Goal: Information Seeking & Learning: Learn about a topic

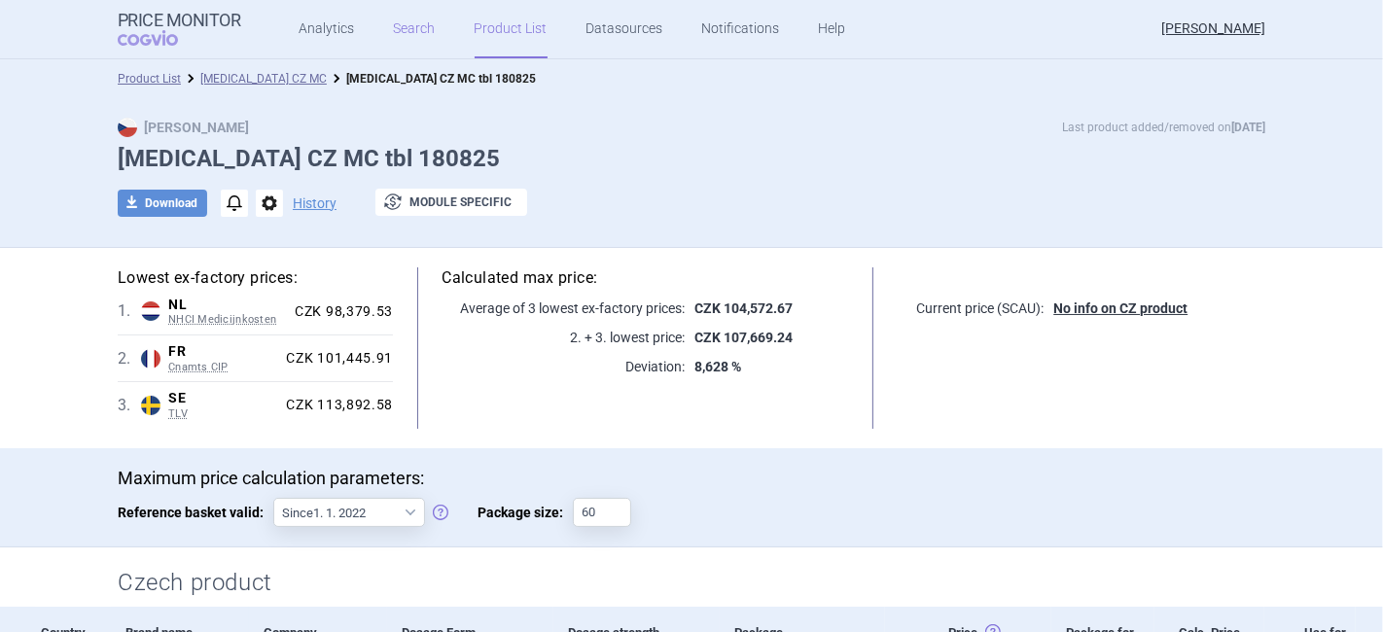
click at [397, 20] on link "Search" at bounding box center [415, 29] width 42 height 58
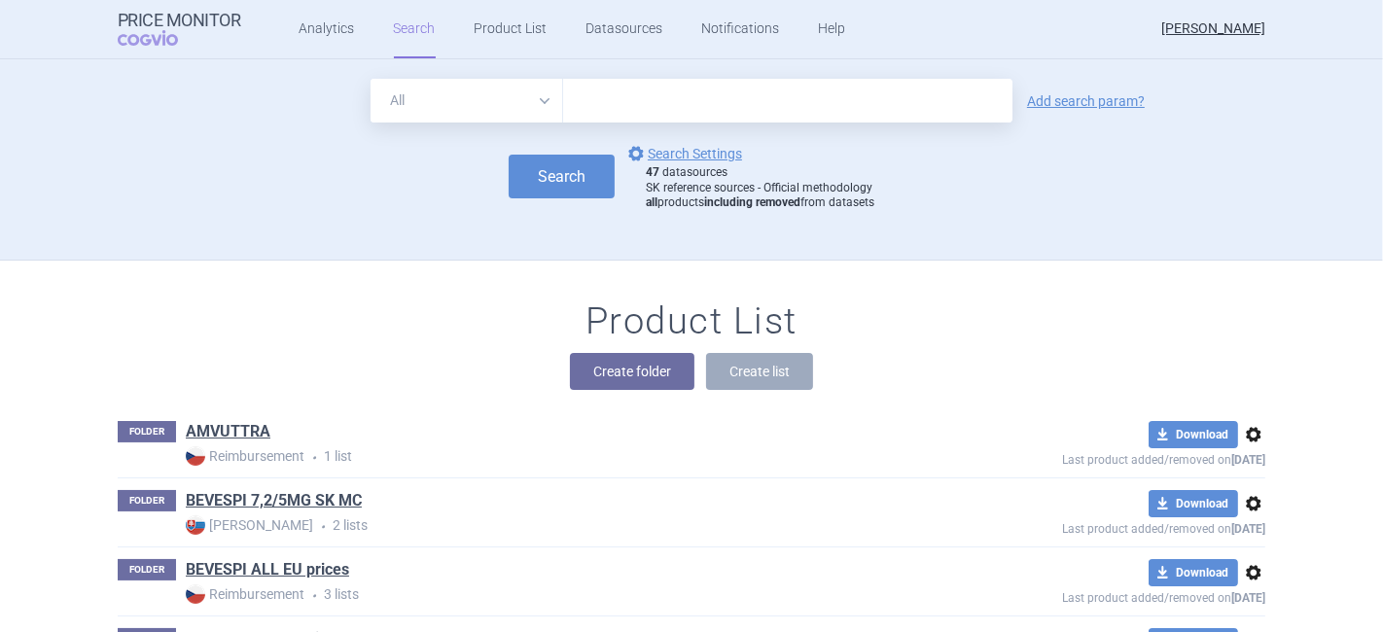
click at [604, 97] on input "text" at bounding box center [787, 101] width 449 height 44
type input "e"
type input "tezspire"
click at [1069, 95] on link "Add search param?" at bounding box center [1086, 101] width 118 height 14
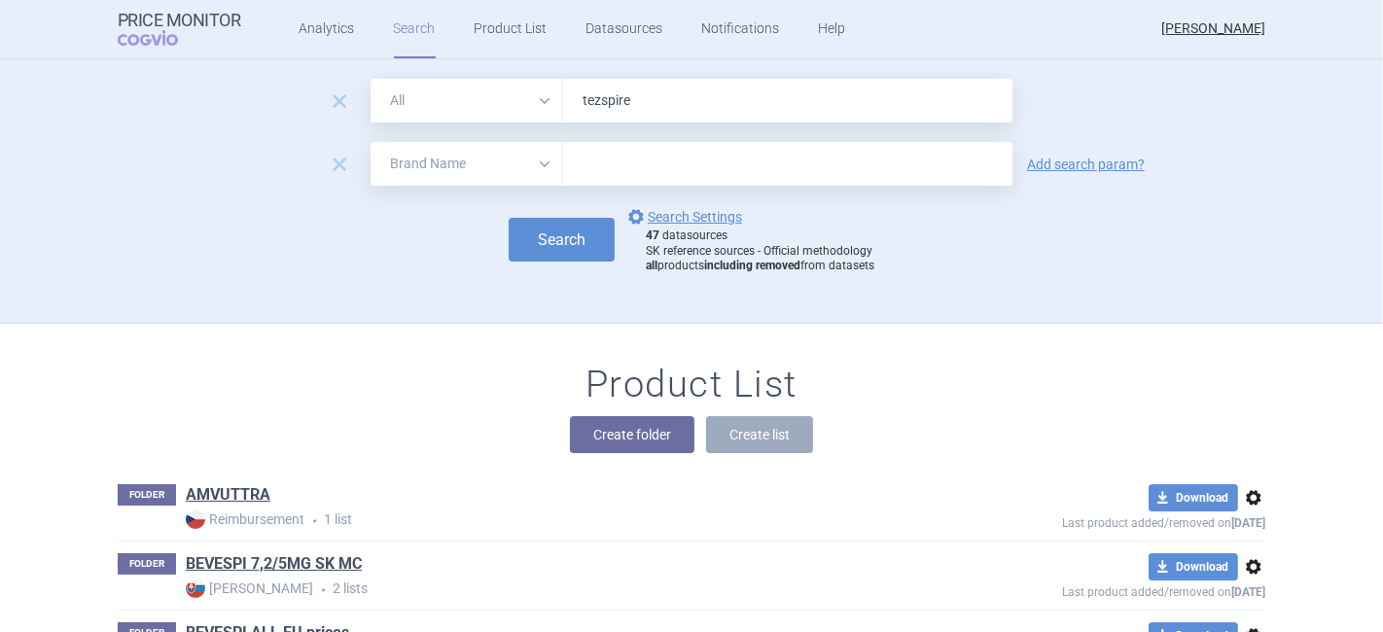
click at [464, 180] on select "All Brand Name ATC Company Active Substance Country Newer than" at bounding box center [466, 164] width 193 height 44
select select "country"
click at [370, 142] on select "All Brand Name ATC Company Active Substance Country Newer than" at bounding box center [466, 164] width 193 height 44
click at [594, 168] on input "text" at bounding box center [788, 164] width 430 height 25
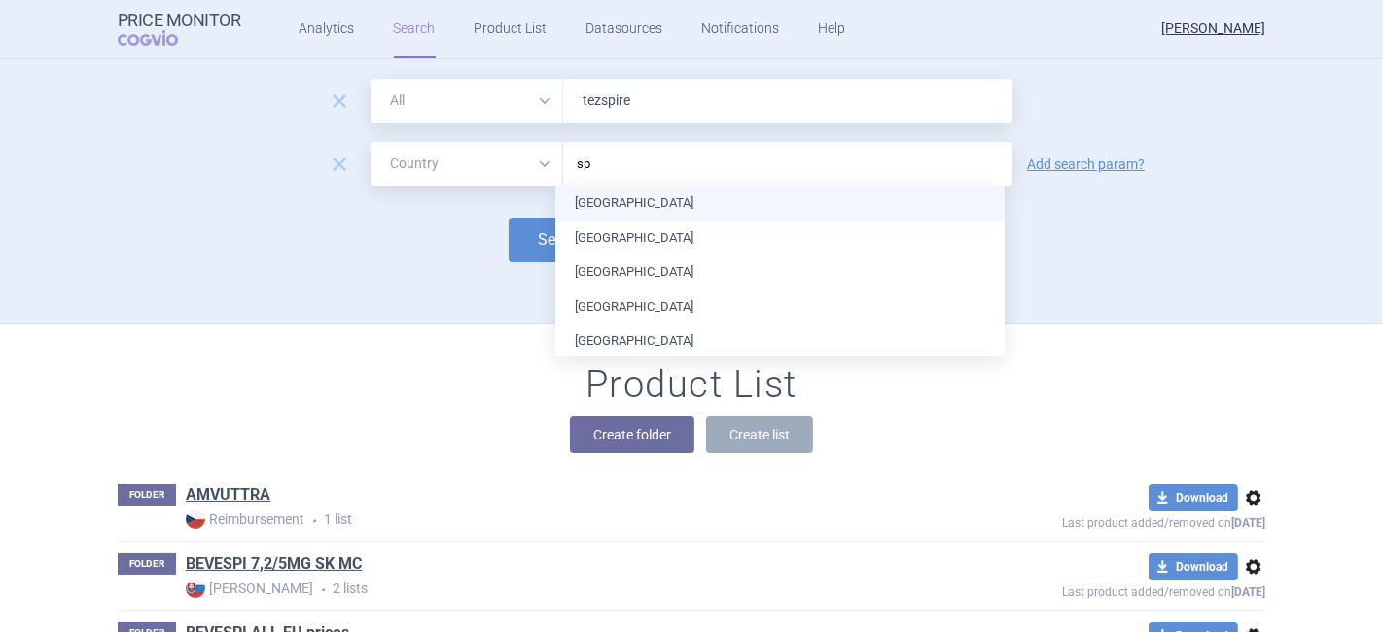
type input "spa"
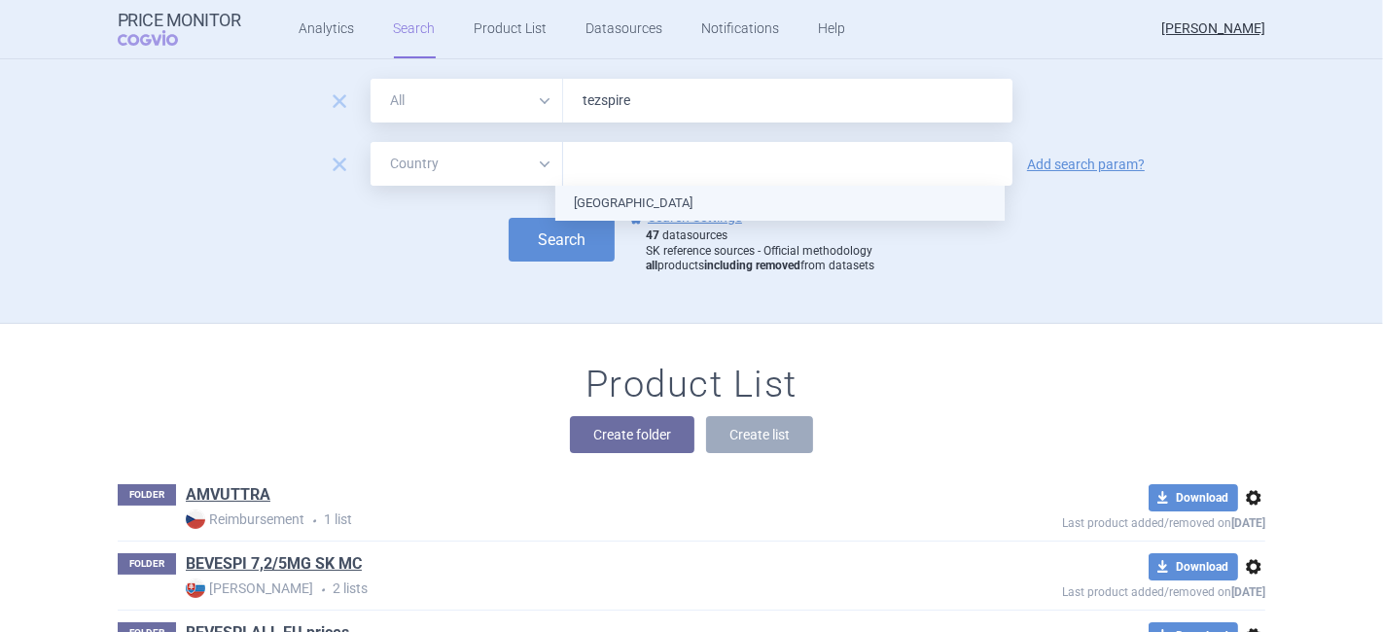
click at [616, 212] on ul "[GEOGRAPHIC_DATA]" at bounding box center [779, 203] width 449 height 35
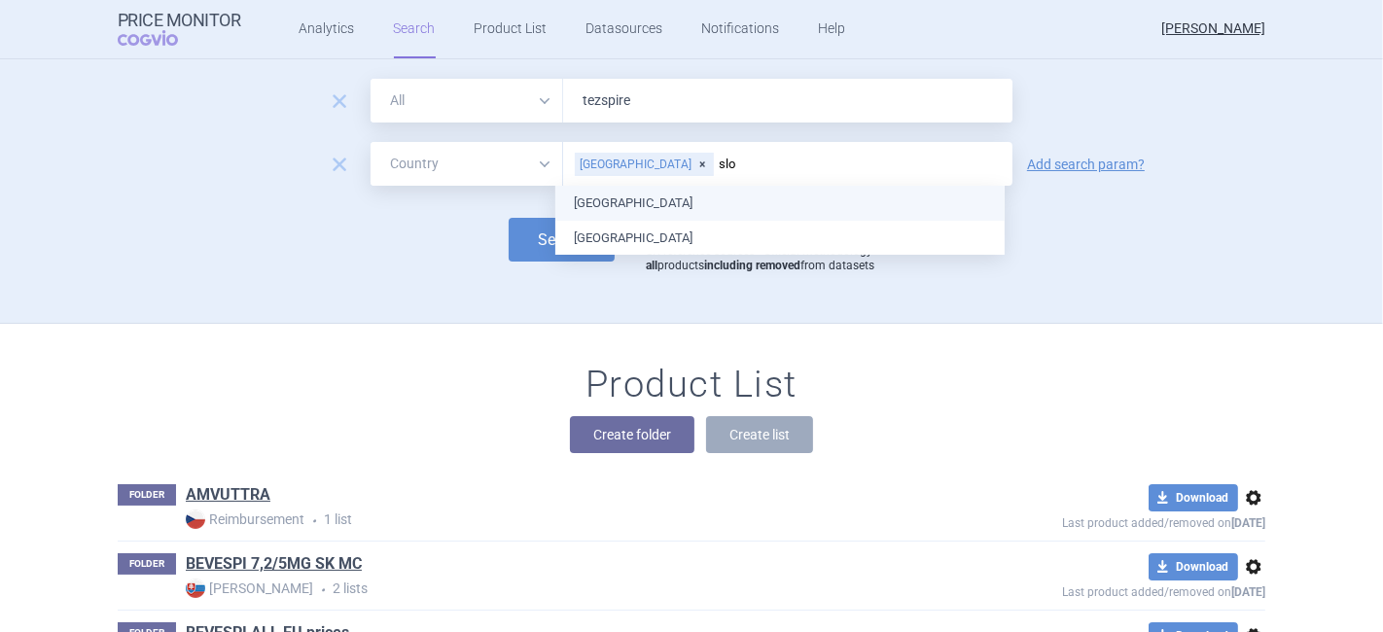
type input "slov"
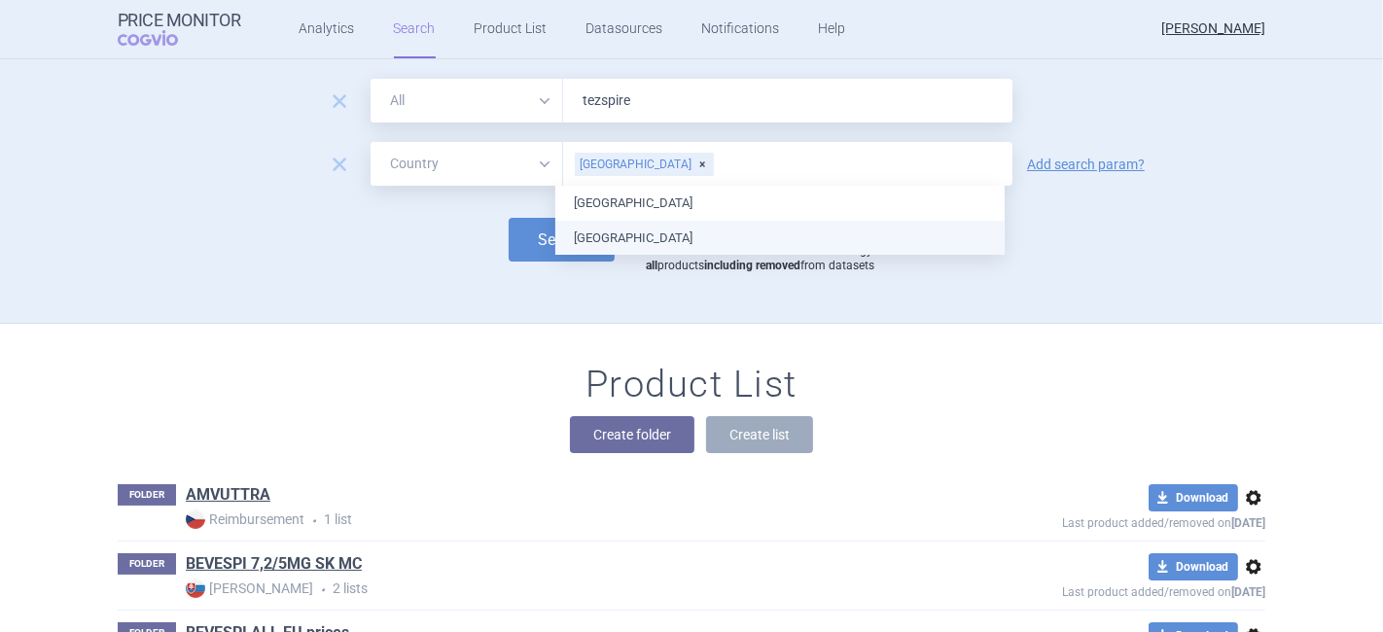
click at [617, 241] on ul "[GEOGRAPHIC_DATA] [GEOGRAPHIC_DATA]" at bounding box center [779, 220] width 449 height 69
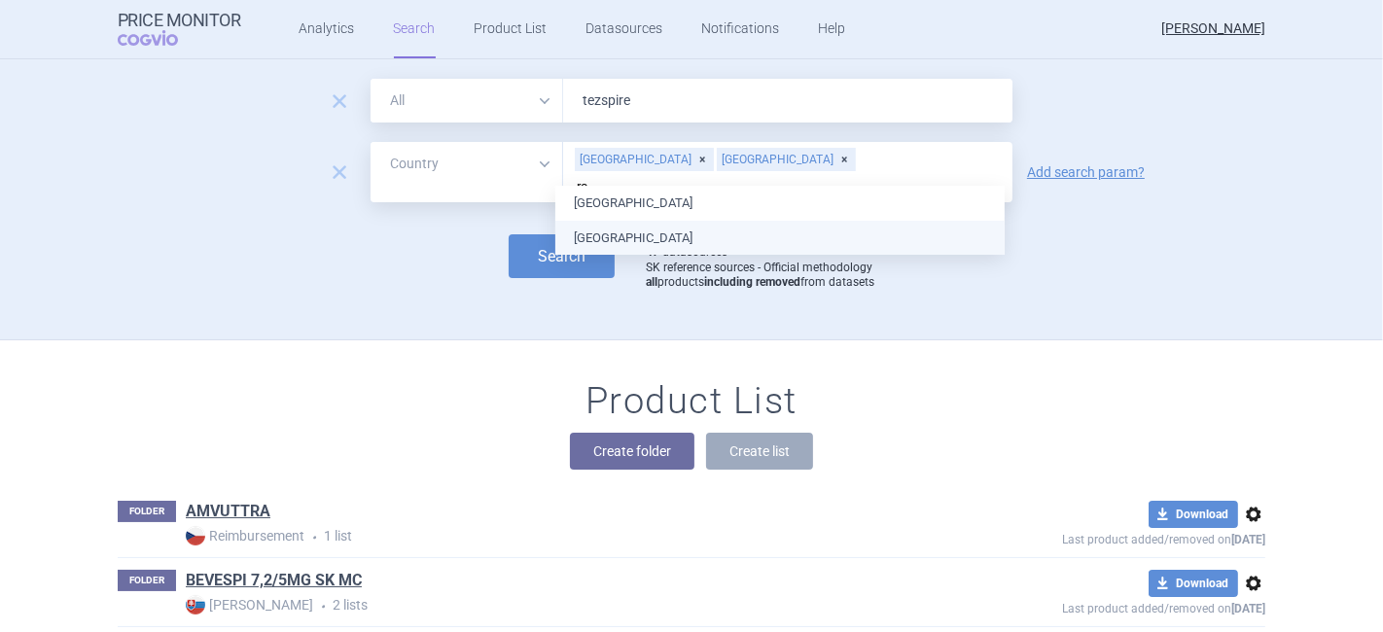
type input "rom"
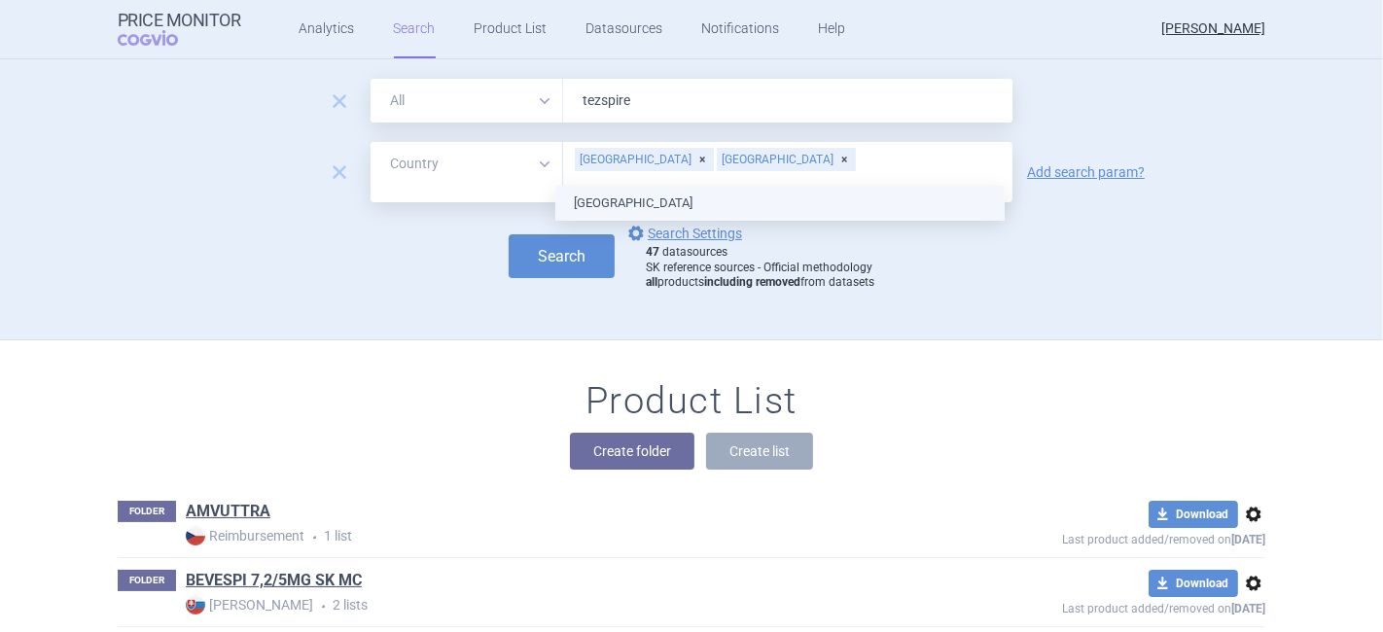
click at [603, 204] on ul "[GEOGRAPHIC_DATA]" at bounding box center [779, 203] width 449 height 35
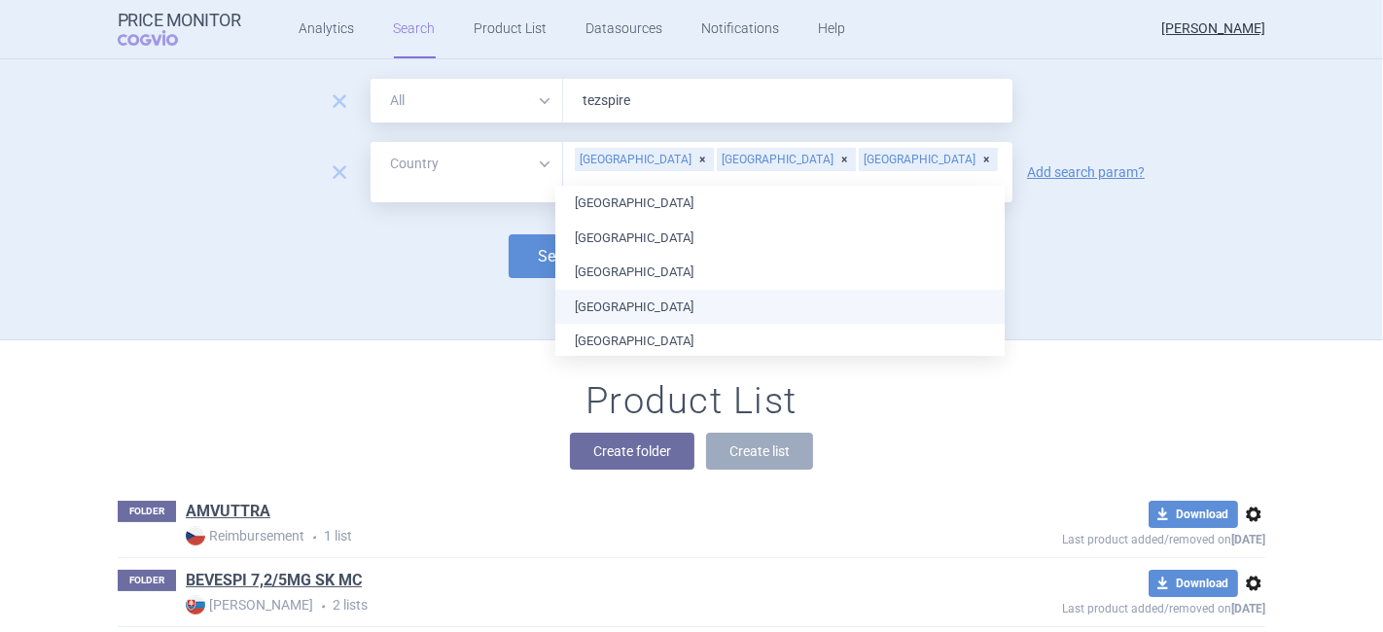
scroll to position [2, 0]
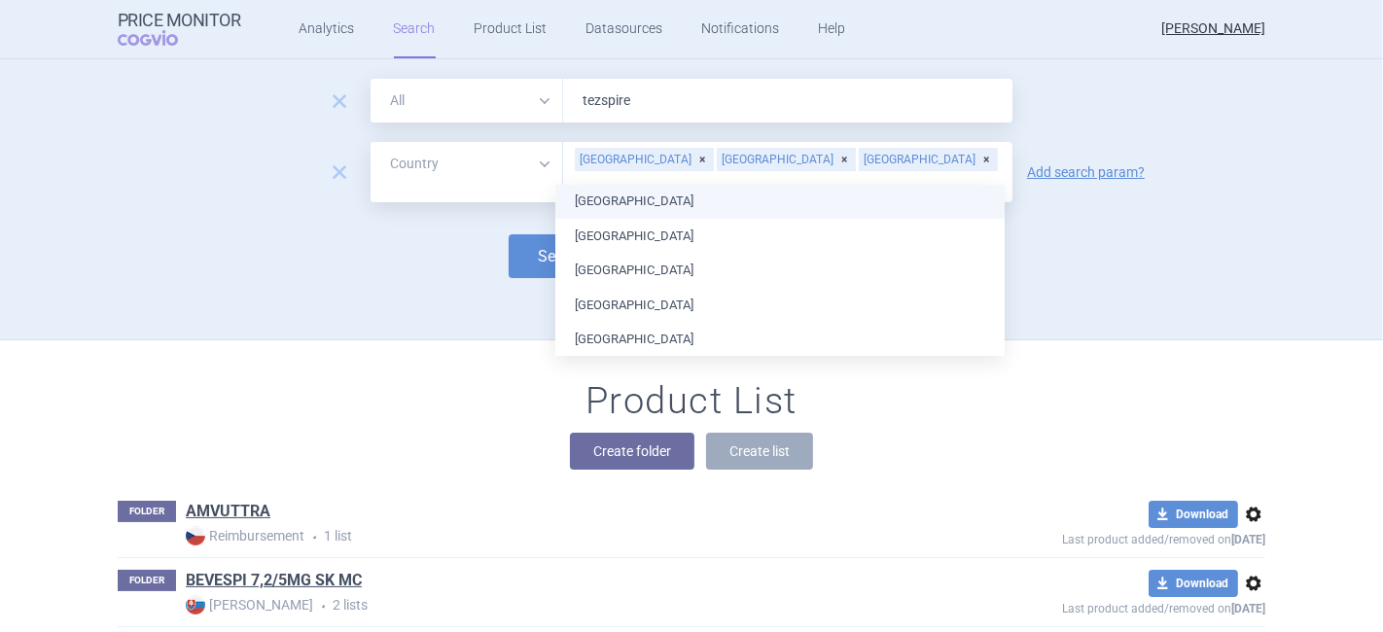
click at [799, 173] on input "text" at bounding box center [788, 185] width 430 height 25
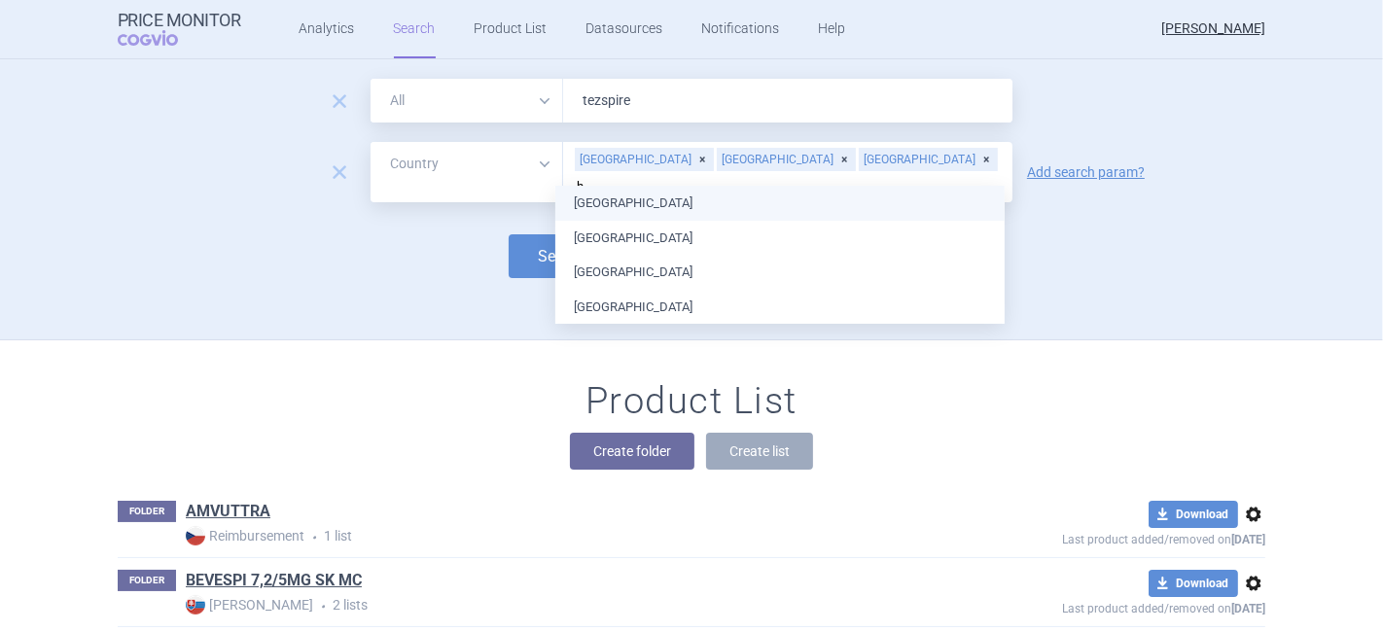
scroll to position [0, 0]
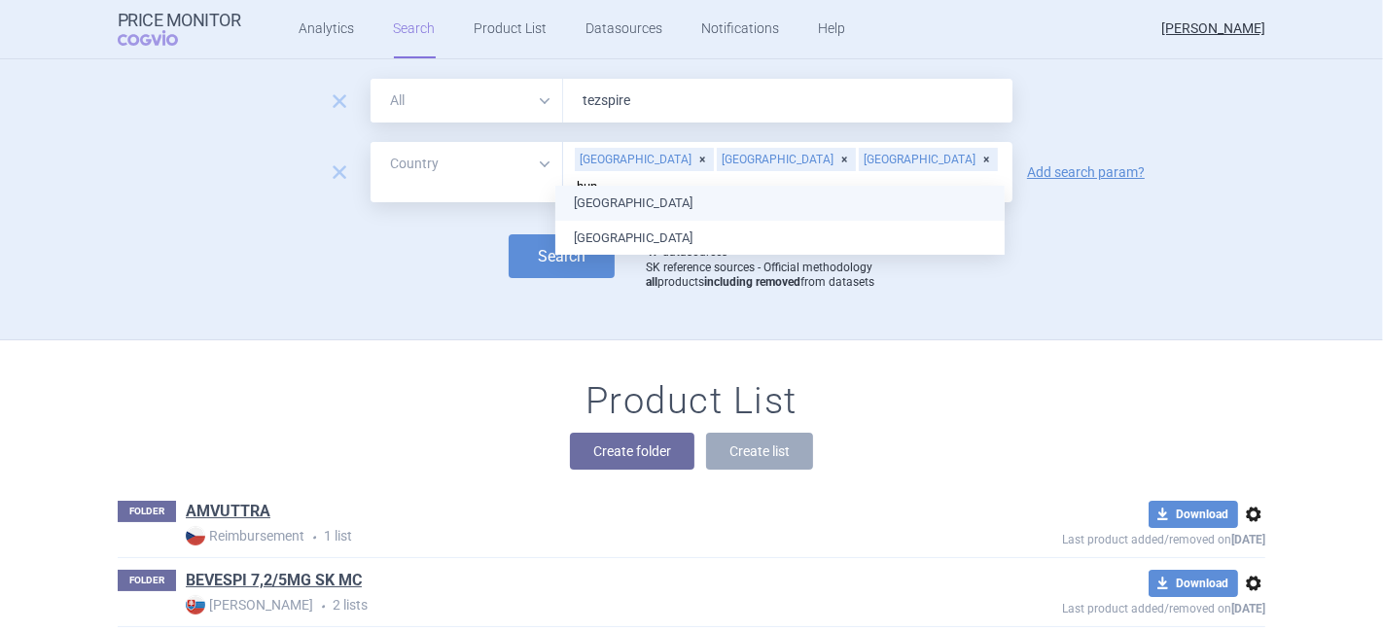
type input "hung"
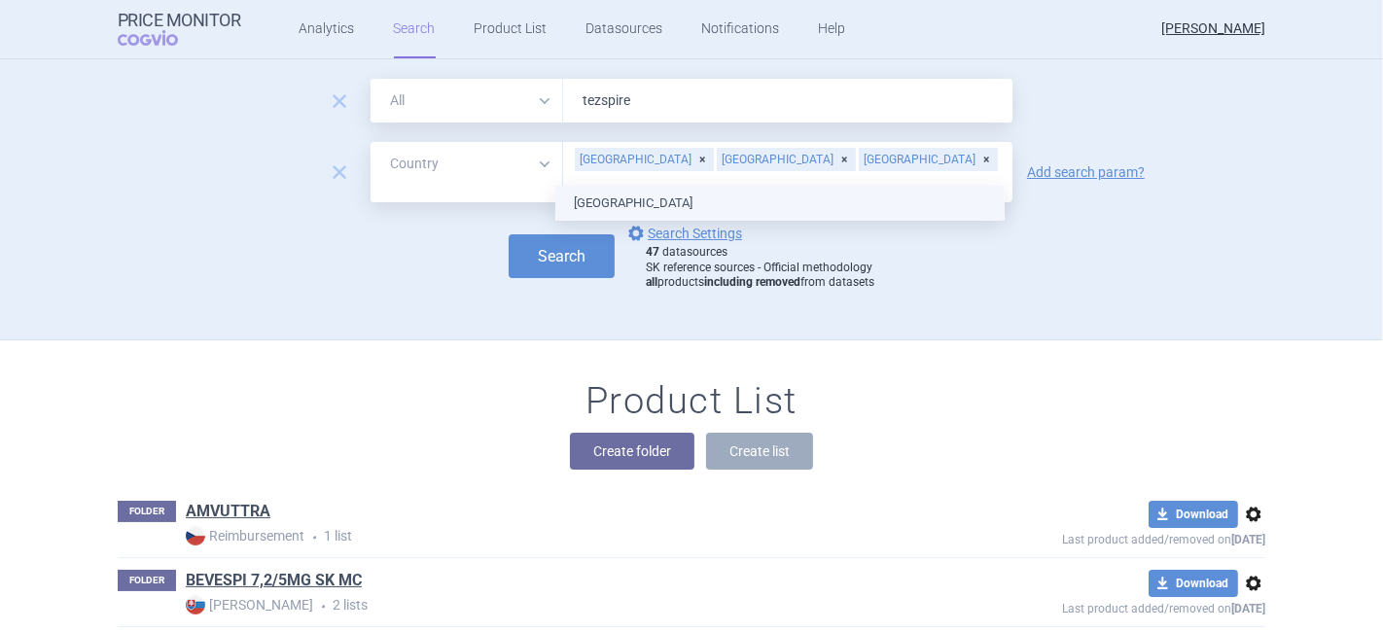
click at [655, 205] on ul "[GEOGRAPHIC_DATA]" at bounding box center [779, 203] width 449 height 35
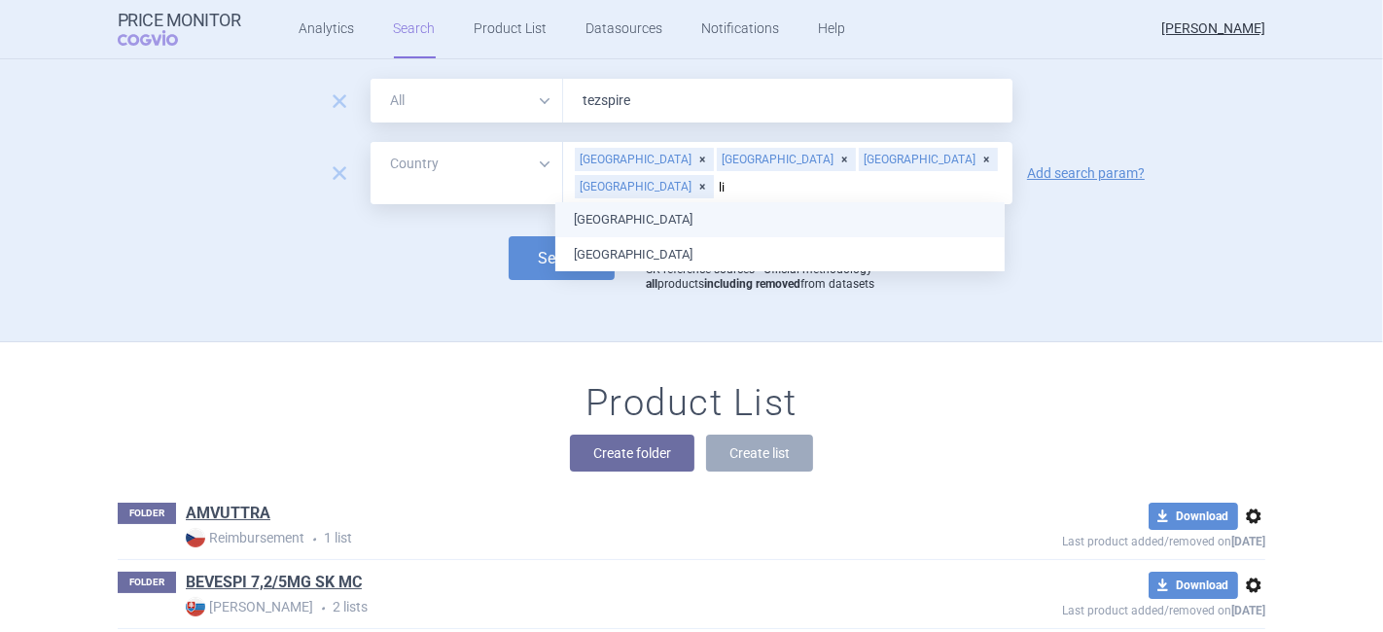
type input "lit"
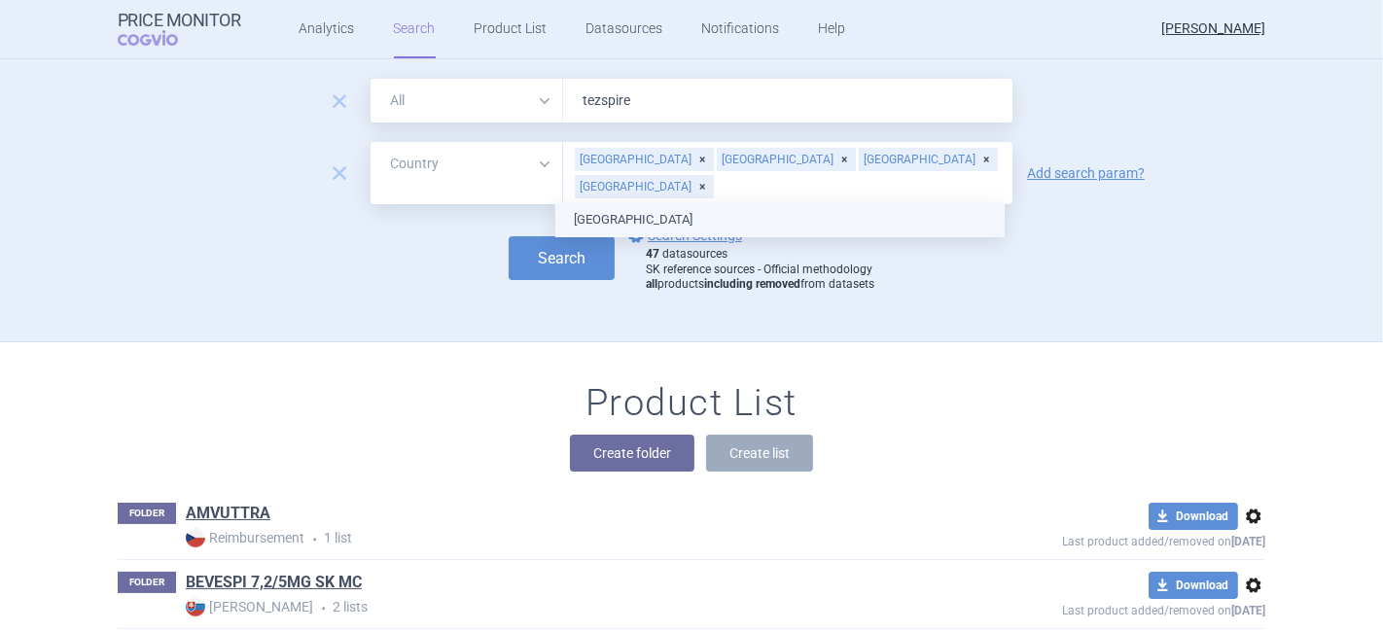
click at [671, 206] on ul "[GEOGRAPHIC_DATA]" at bounding box center [779, 219] width 449 height 35
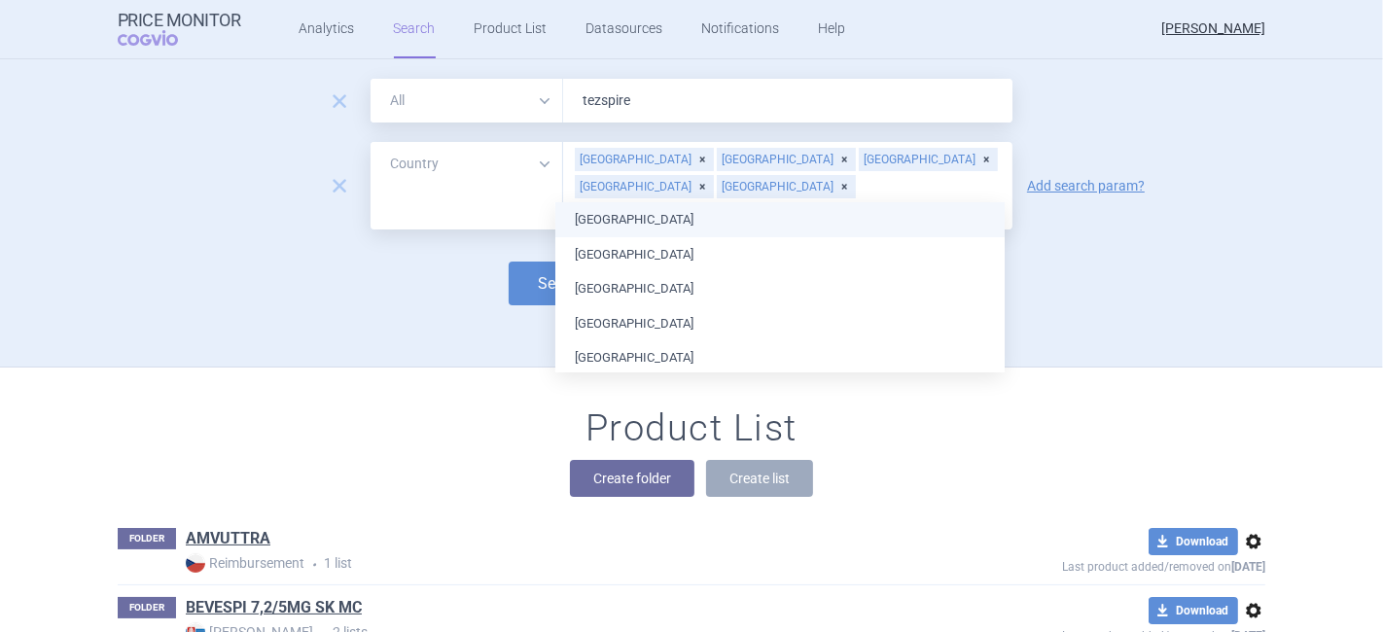
type input "ir"
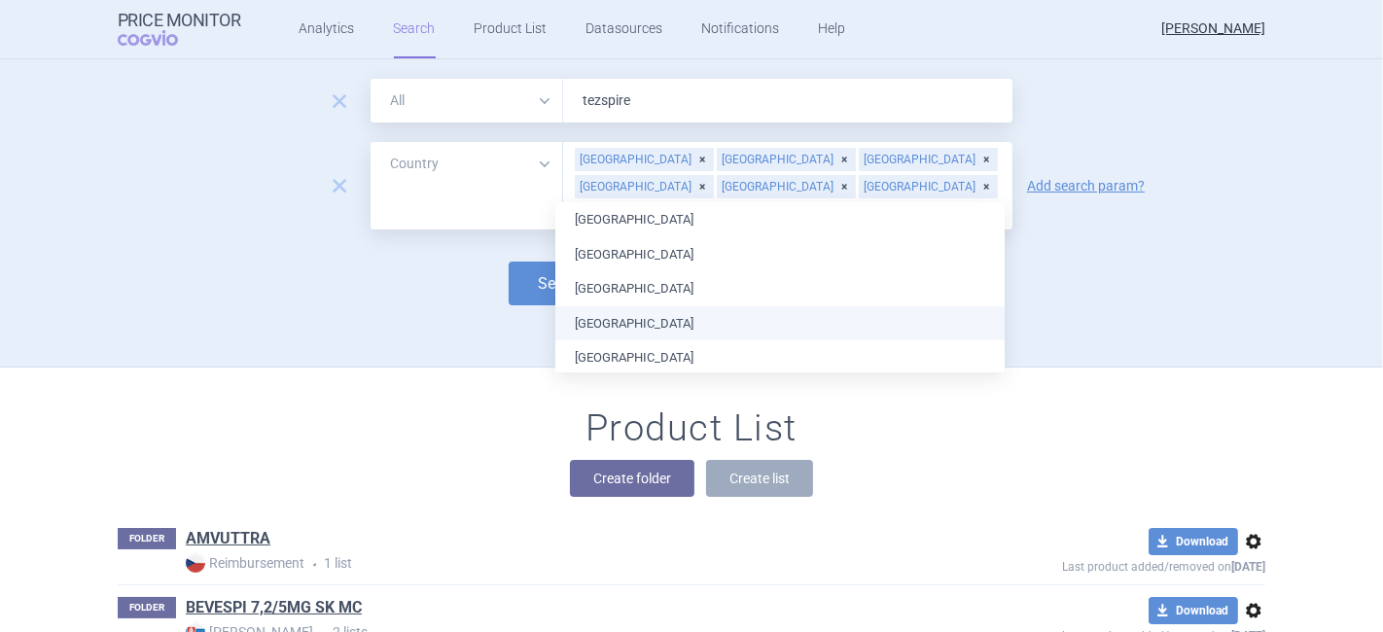
click at [454, 280] on div "Search options Search Settings 47 datasources SK reference sources - Official m…" at bounding box center [691, 283] width 1147 height 69
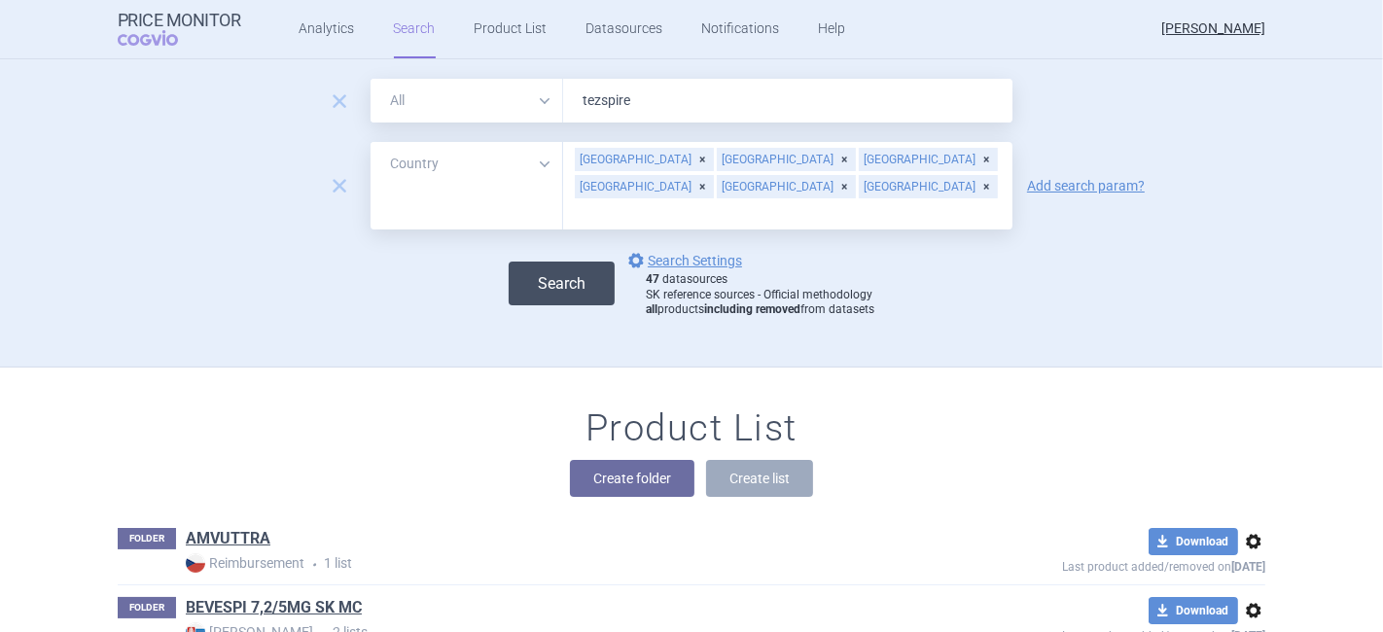
click at [526, 263] on button "Search" at bounding box center [562, 284] width 106 height 44
select select "country"
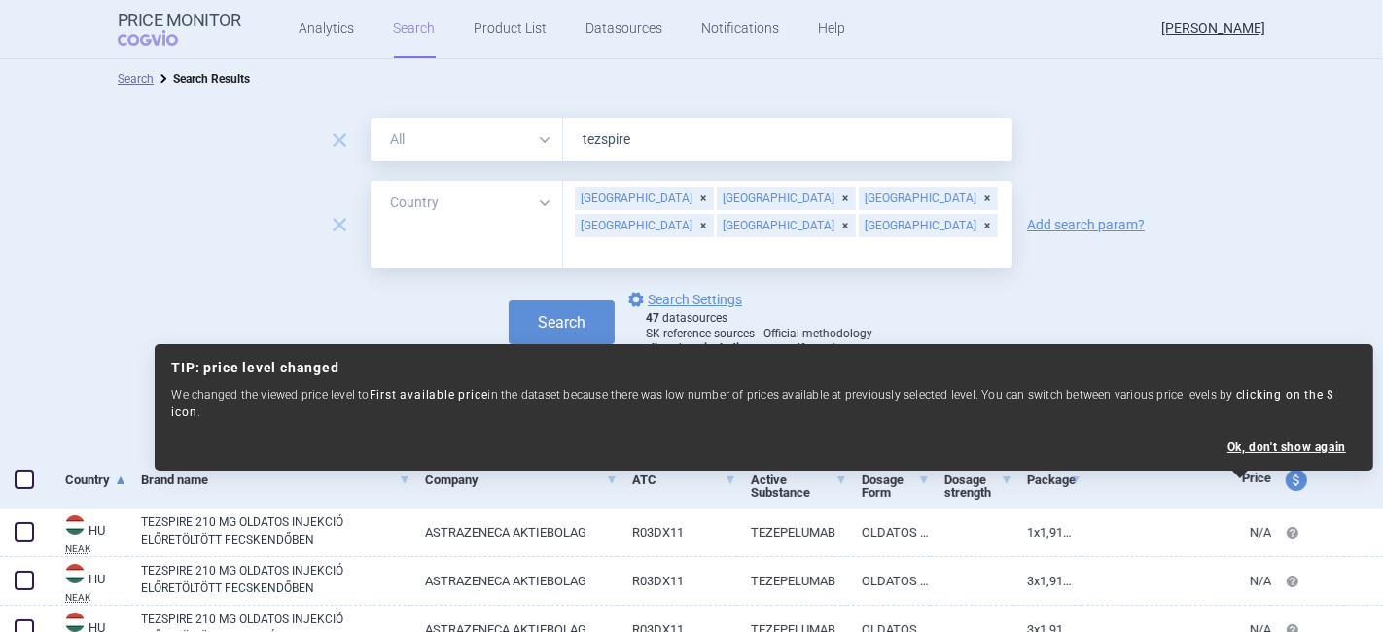
click at [1219, 219] on div "remove All Brand Name ATC Company Active Substance Country Newer than [GEOGRAPH…" at bounding box center [691, 225] width 1383 height 88
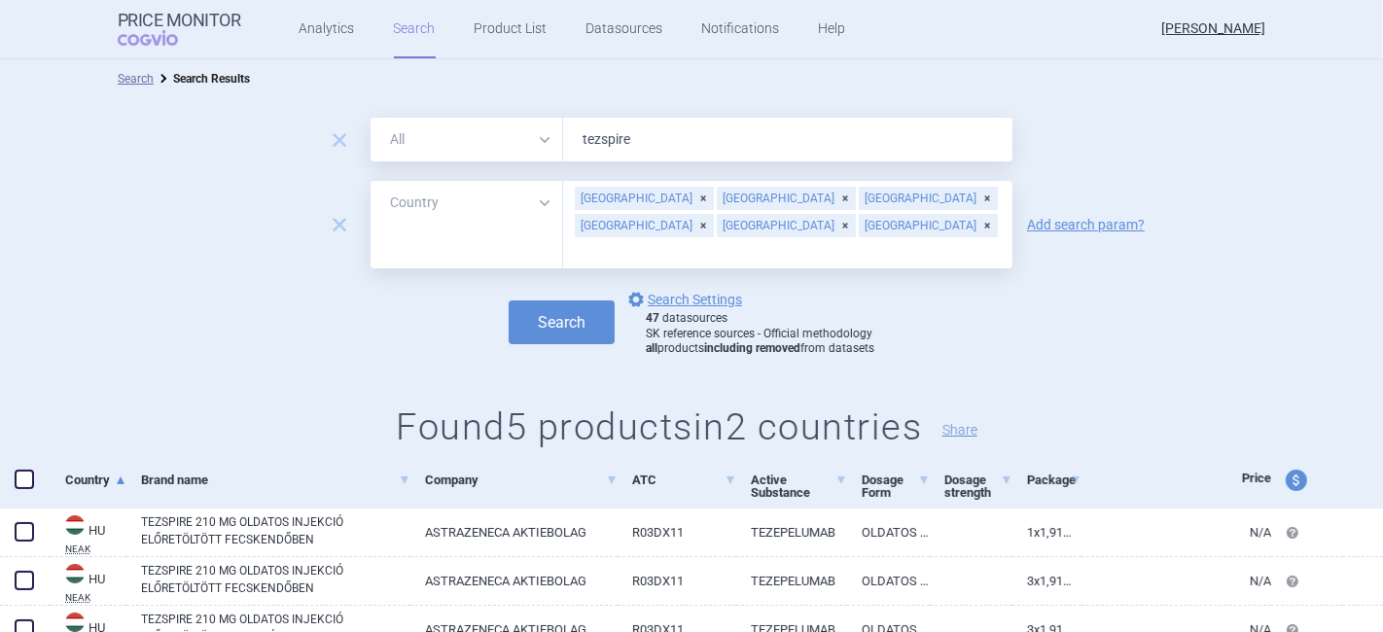
click at [786, 239] on input "text" at bounding box center [788, 251] width 430 height 25
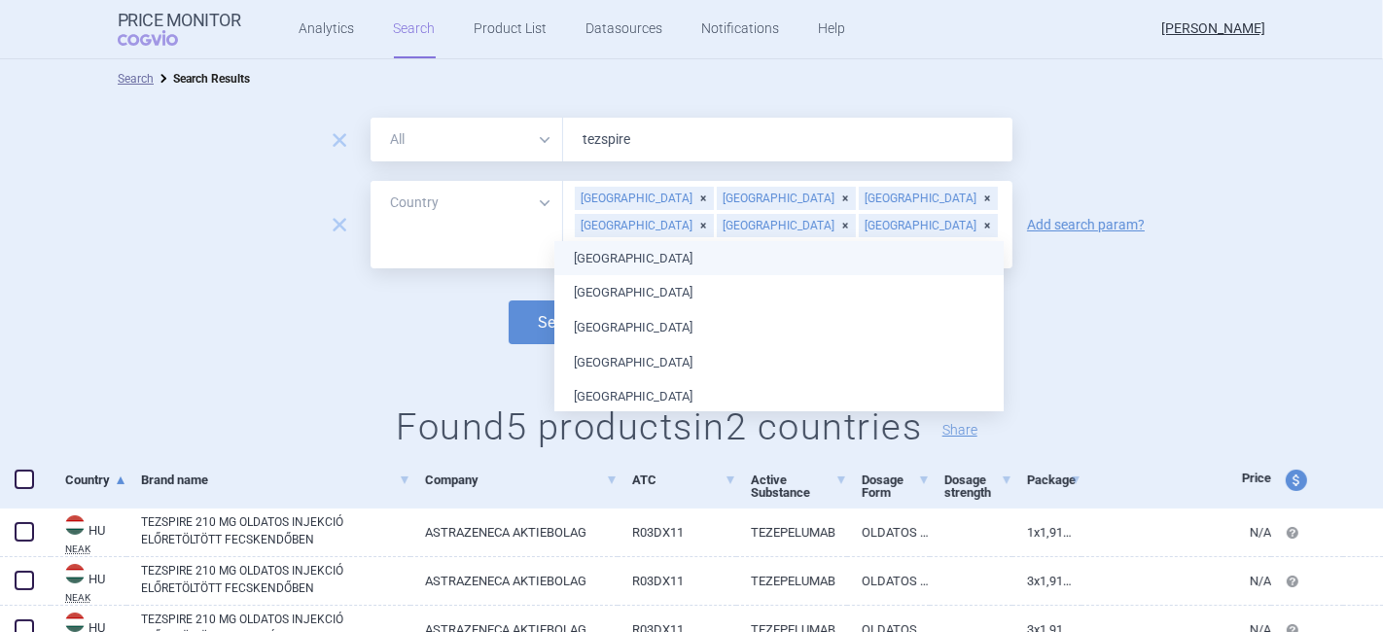
type input "m"
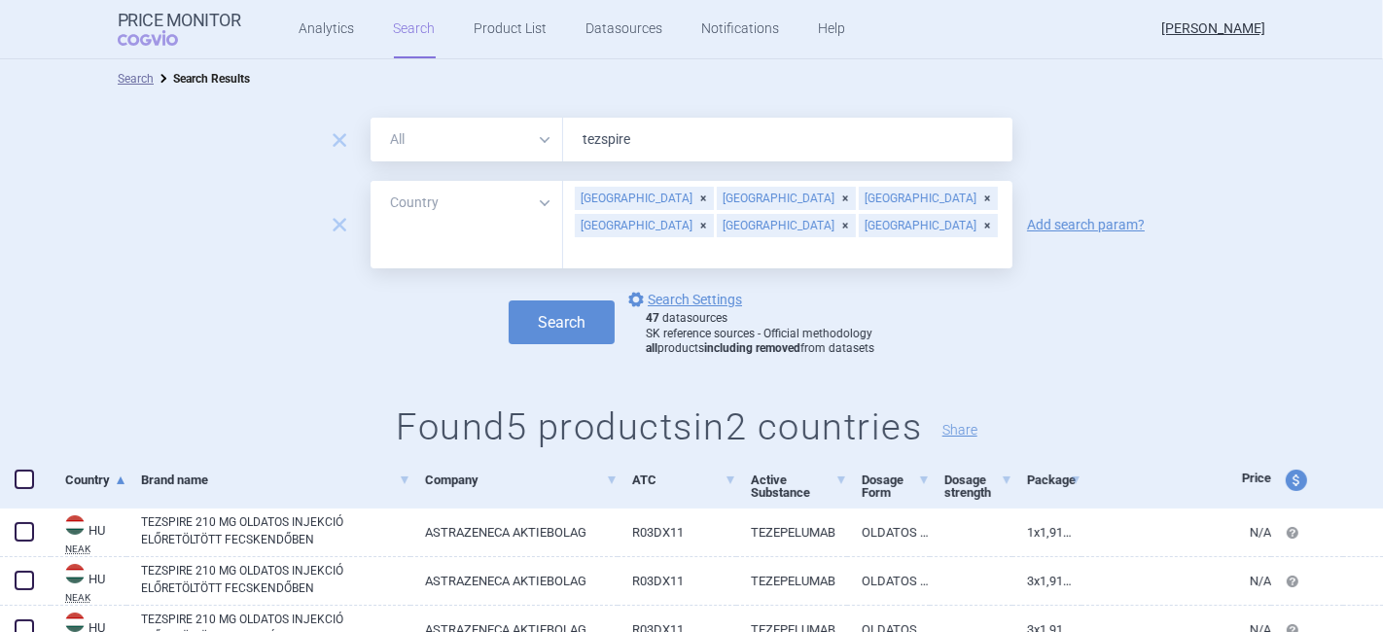
click at [1097, 303] on div "Search options Search Settings 47 datasources SK reference sources - Official m…" at bounding box center [691, 322] width 1383 height 69
click at [326, 211] on span "remove" at bounding box center [339, 224] width 27 height 27
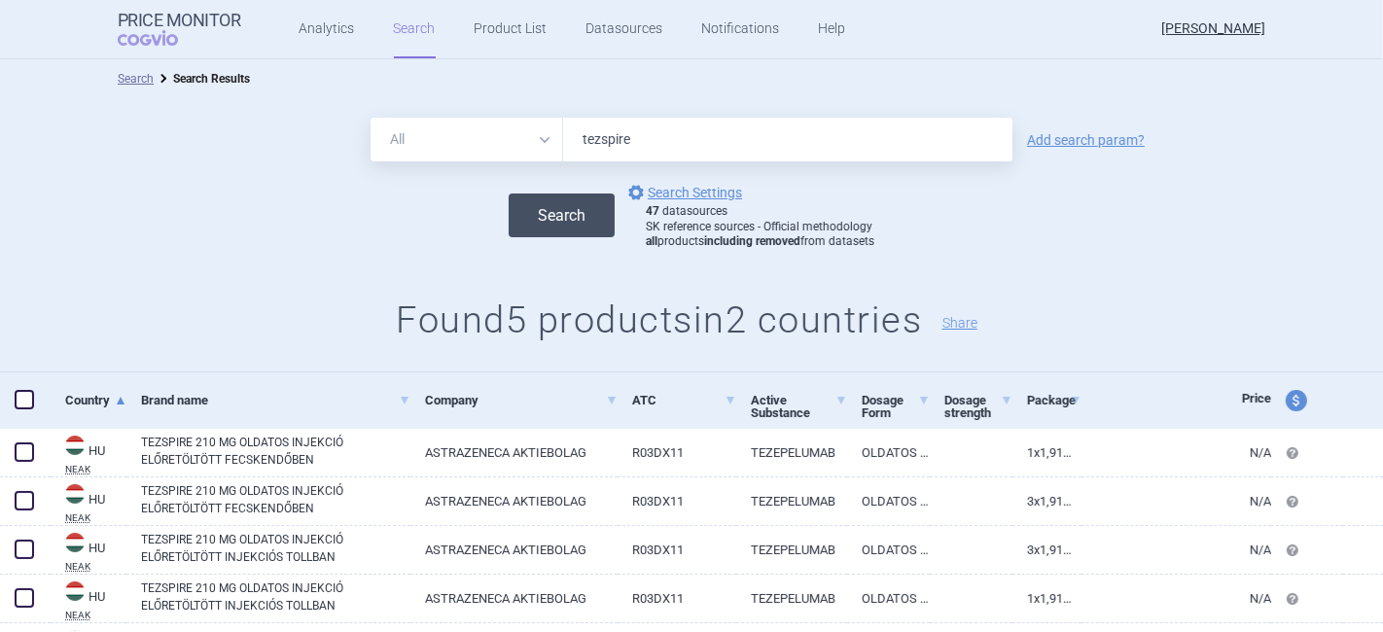
click at [558, 219] on button "Search" at bounding box center [562, 215] width 106 height 44
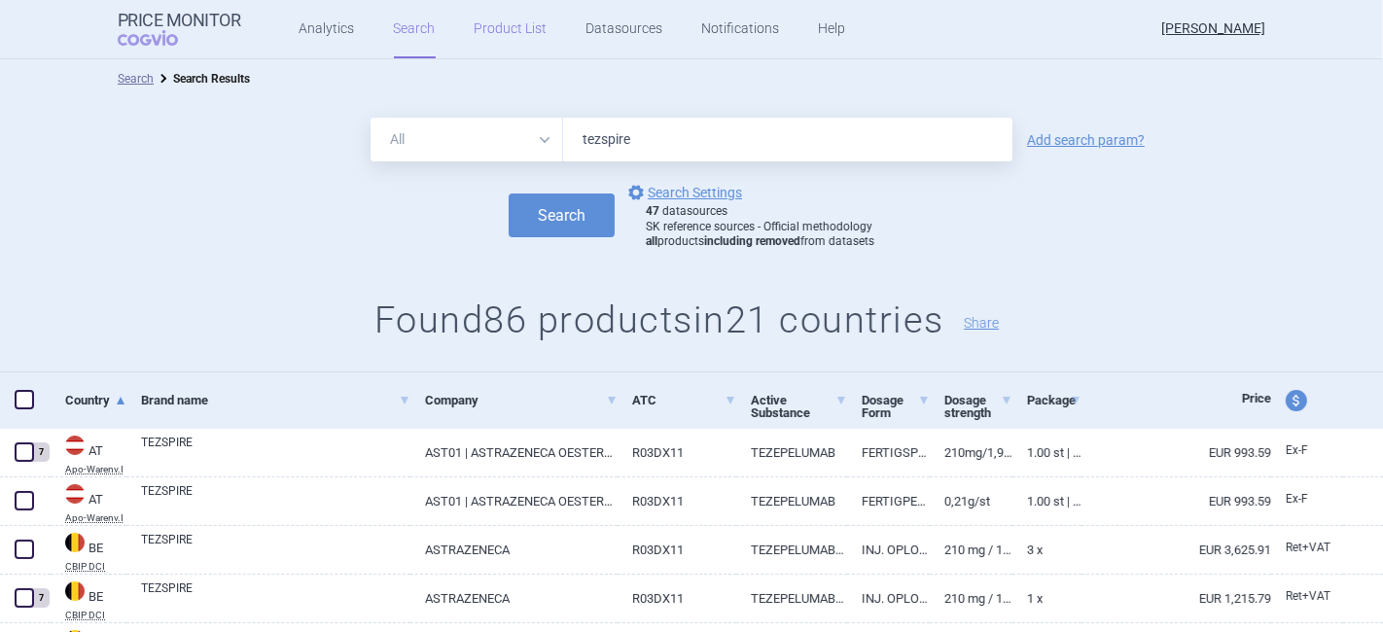
click at [483, 26] on link "Product List" at bounding box center [510, 29] width 73 height 58
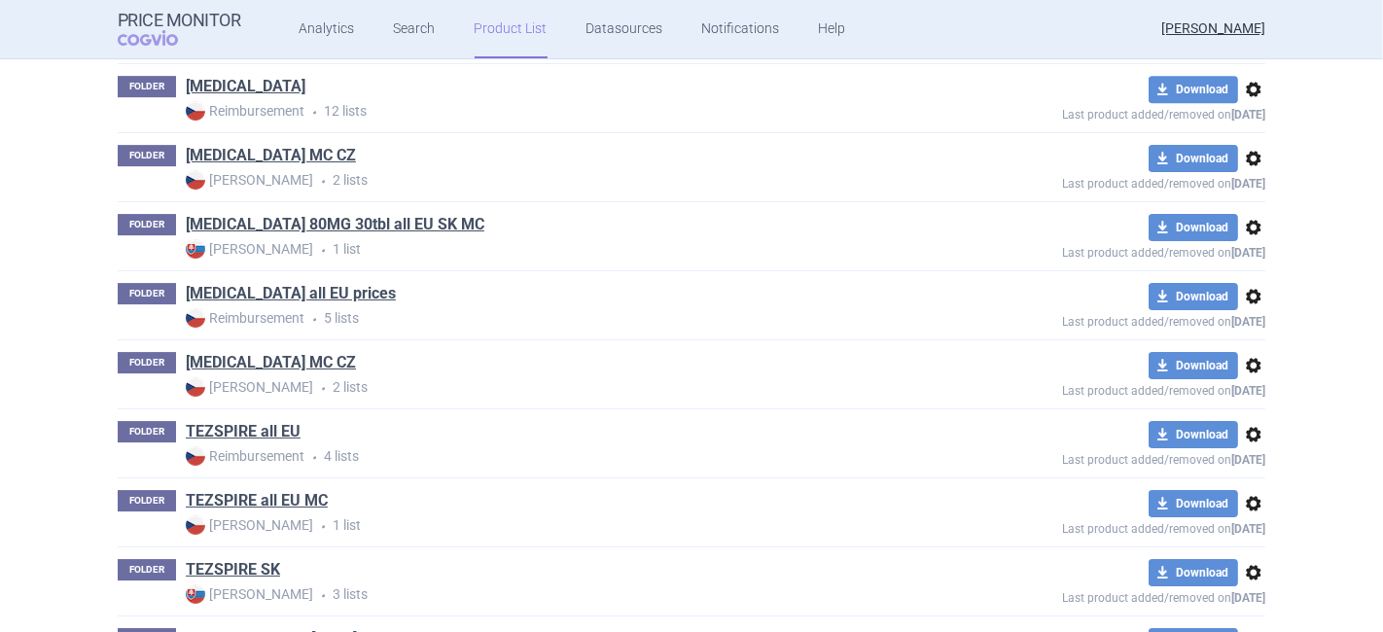
scroll to position [5494, 0]
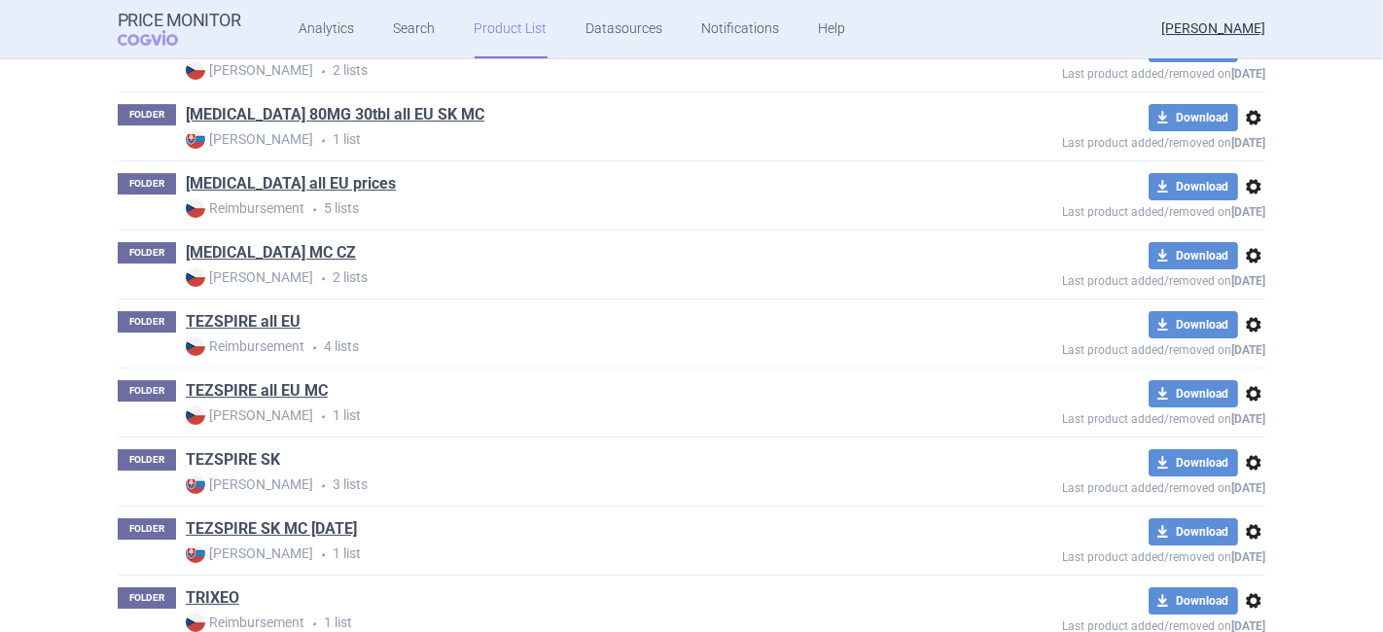
click at [201, 449] on link "TEZSPIRE SK" at bounding box center [233, 459] width 94 height 21
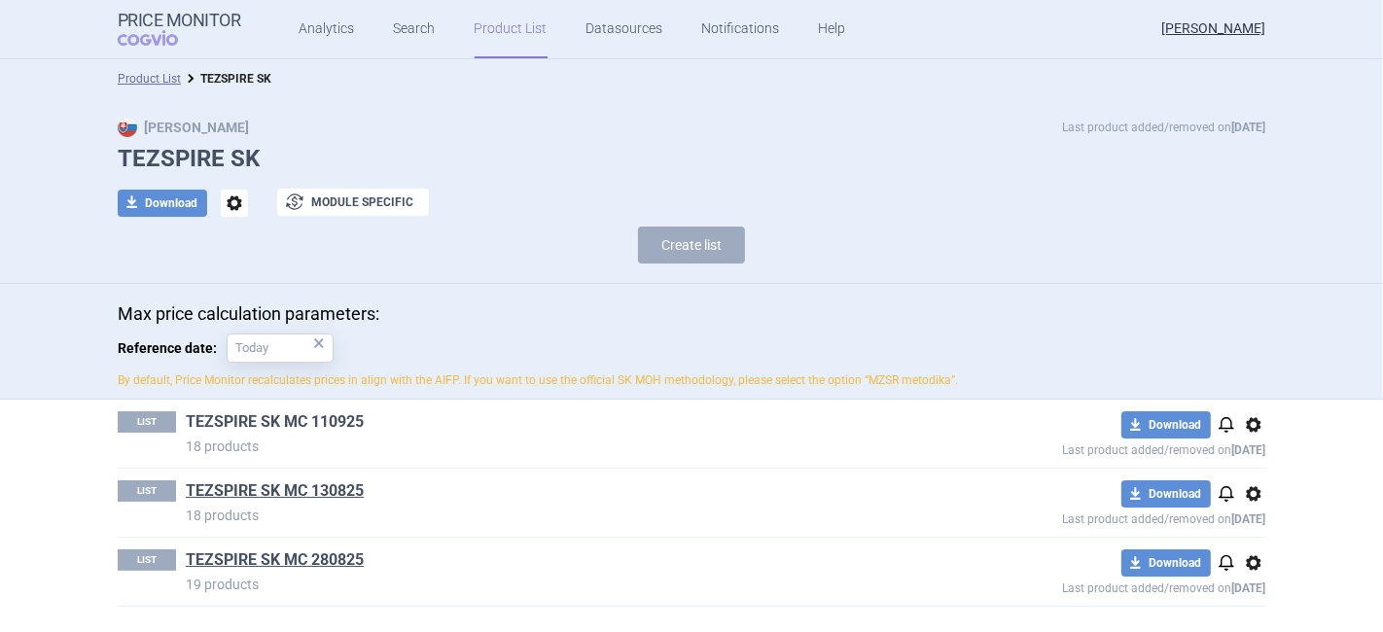
click at [344, 415] on link "TEZSPIRE SK MC 110925" at bounding box center [275, 421] width 178 height 21
